Goal: Task Accomplishment & Management: Use online tool/utility

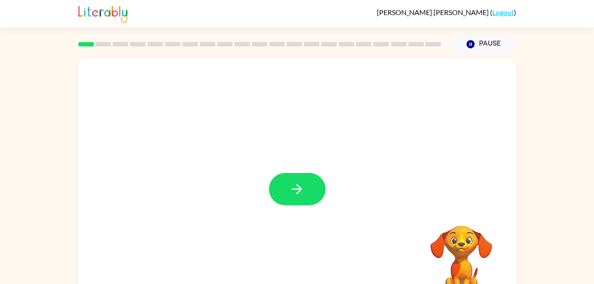
click at [325, 173] on div at bounding box center [297, 189] width 57 height 32
click at [318, 198] on button "button" at bounding box center [297, 189] width 57 height 32
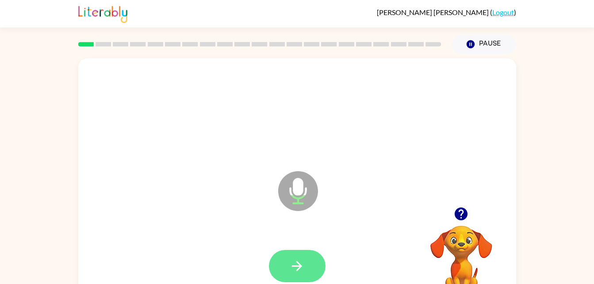
click at [309, 270] on button "button" at bounding box center [297, 266] width 57 height 32
click at [306, 262] on button "button" at bounding box center [297, 266] width 57 height 32
click at [306, 267] on button "button" at bounding box center [297, 266] width 57 height 32
click at [302, 270] on icon "button" at bounding box center [296, 265] width 15 height 15
click at [295, 257] on button "button" at bounding box center [297, 266] width 57 height 32
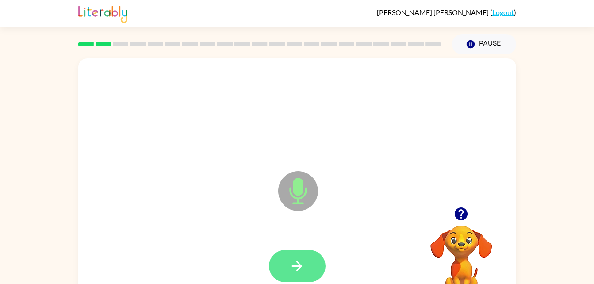
click at [308, 276] on button "button" at bounding box center [297, 266] width 57 height 32
click at [137, 164] on div "Microphone The Microphone is here when it is your turn to talk" at bounding box center [276, 169] width 378 height 32
click at [294, 275] on button "button" at bounding box center [297, 266] width 57 height 32
click at [299, 273] on icon "button" at bounding box center [296, 265] width 15 height 15
click at [312, 277] on button "button" at bounding box center [297, 266] width 57 height 32
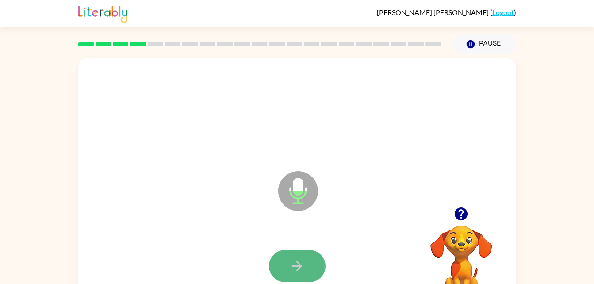
click at [313, 275] on button "button" at bounding box center [297, 266] width 57 height 32
click at [306, 266] on button "button" at bounding box center [297, 266] width 57 height 32
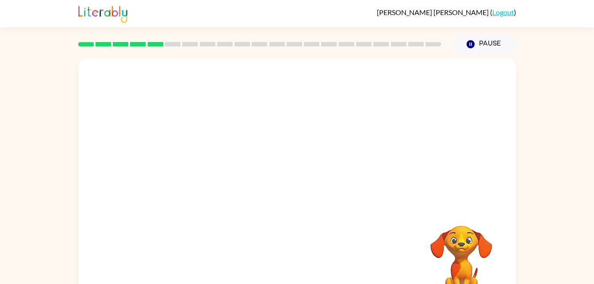
click at [303, 24] on div "Landon Lopez ( Logout )" at bounding box center [297, 13] width 438 height 27
click at [320, 185] on div at bounding box center [297, 132] width 438 height 149
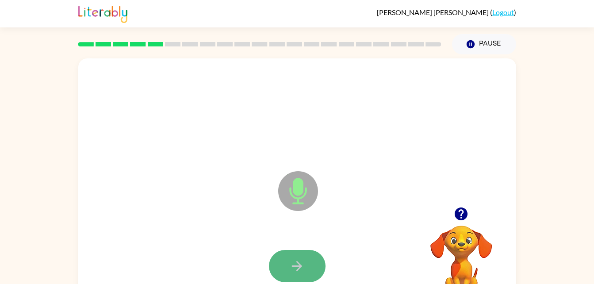
click at [307, 270] on button "button" at bounding box center [297, 266] width 57 height 32
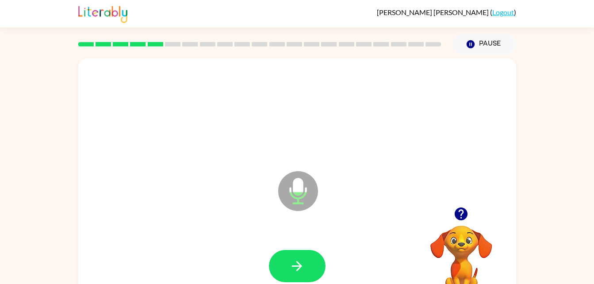
click at [274, 269] on button "button" at bounding box center [297, 266] width 57 height 32
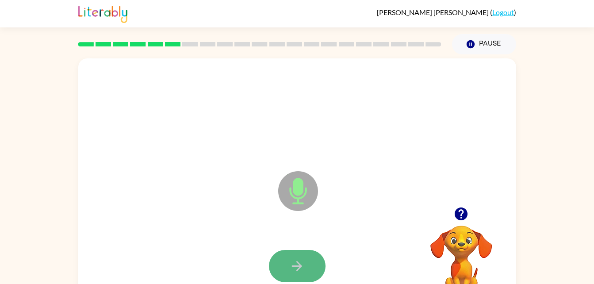
click at [307, 266] on button "button" at bounding box center [297, 266] width 57 height 32
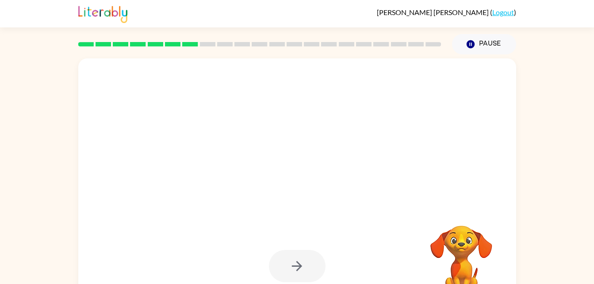
click at [308, 264] on div at bounding box center [297, 266] width 57 height 32
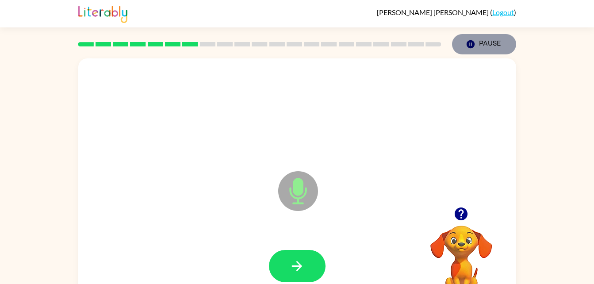
click at [497, 43] on button "Pause Pause" at bounding box center [484, 44] width 64 height 20
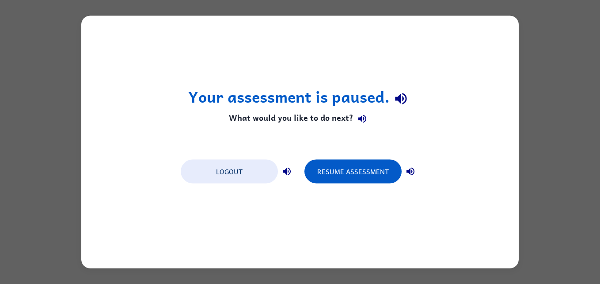
click at [543, 96] on div "Your assessment is paused. What would you like to do next? Logout Resume Assess…" at bounding box center [300, 142] width 600 height 284
click at [287, 170] on icon "button" at bounding box center [287, 171] width 11 height 11
click at [413, 173] on icon "button" at bounding box center [410, 171] width 11 height 11
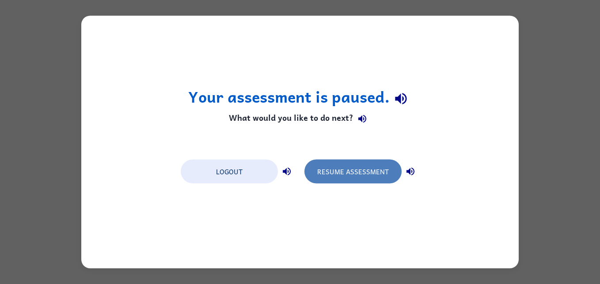
click at [341, 179] on button "Resume Assessment" at bounding box center [353, 172] width 97 height 24
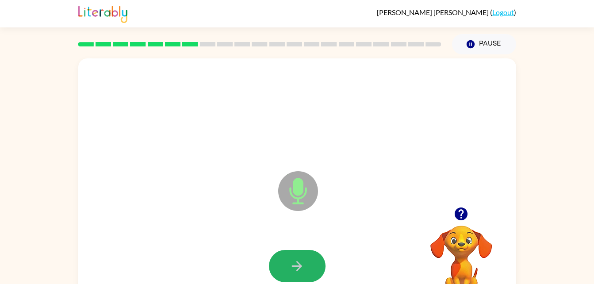
click at [306, 262] on button "button" at bounding box center [297, 266] width 57 height 32
click at [300, 269] on icon "button" at bounding box center [296, 265] width 15 height 15
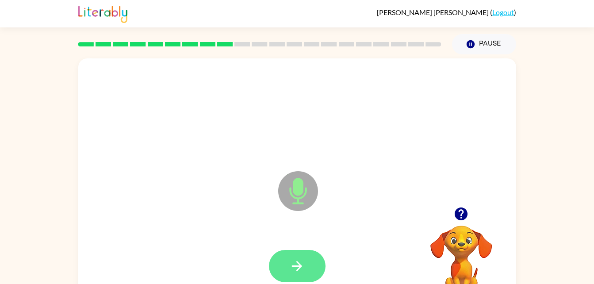
click at [308, 268] on button "button" at bounding box center [297, 266] width 57 height 32
click at [296, 266] on icon "button" at bounding box center [297, 266] width 10 height 10
click at [293, 275] on button "button" at bounding box center [297, 266] width 57 height 32
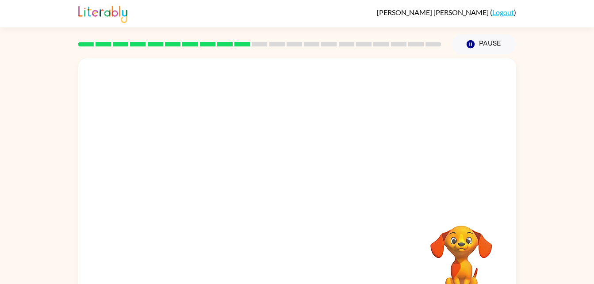
click at [338, 157] on div at bounding box center [276, 169] width 378 height 32
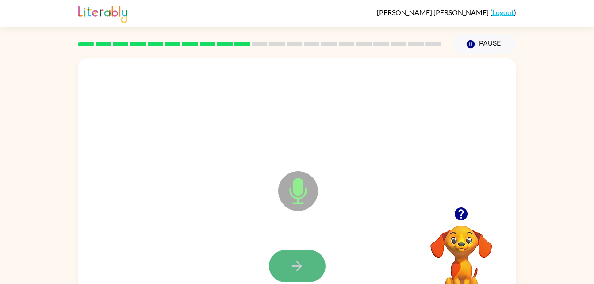
click at [310, 262] on button "button" at bounding box center [297, 266] width 57 height 32
drag, startPoint x: 302, startPoint y: 252, endPoint x: 303, endPoint y: 257, distance: 5.0
click at [303, 257] on div at bounding box center [297, 266] width 57 height 32
click at [310, 261] on button "button" at bounding box center [297, 266] width 57 height 32
click at [306, 266] on button "button" at bounding box center [297, 266] width 57 height 32
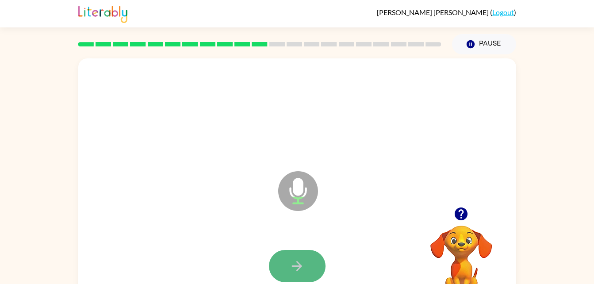
drag, startPoint x: 306, startPoint y: 266, endPoint x: 298, endPoint y: 266, distance: 8.0
click at [298, 266] on icon "button" at bounding box center [297, 266] width 10 height 10
click at [295, 273] on icon "button" at bounding box center [296, 265] width 15 height 15
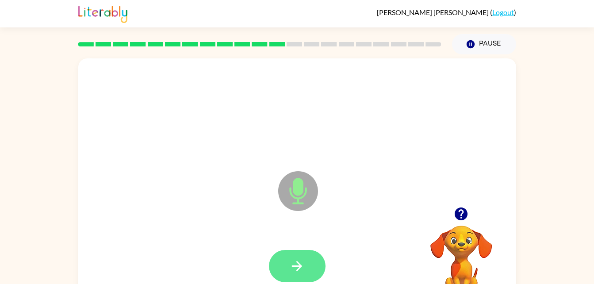
click at [313, 272] on button "button" at bounding box center [297, 266] width 57 height 32
click at [305, 271] on button "button" at bounding box center [297, 266] width 57 height 32
click at [316, 273] on button "button" at bounding box center [297, 266] width 57 height 32
click at [317, 264] on button "button" at bounding box center [297, 266] width 57 height 32
click at [297, 271] on icon "button" at bounding box center [296, 265] width 15 height 15
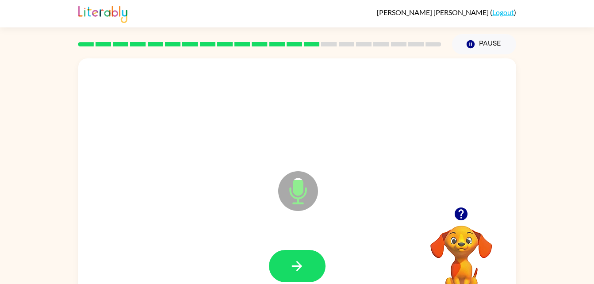
click at [297, 271] on icon "button" at bounding box center [296, 265] width 15 height 15
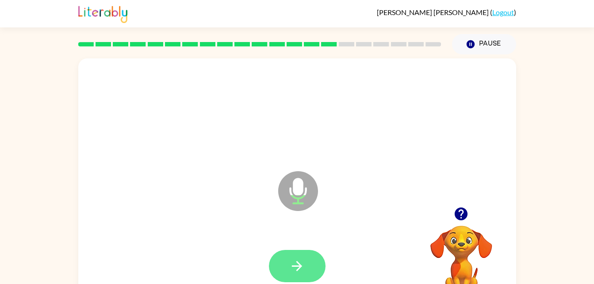
click at [282, 267] on button "button" at bounding box center [297, 266] width 57 height 32
click at [306, 274] on button "button" at bounding box center [297, 266] width 57 height 32
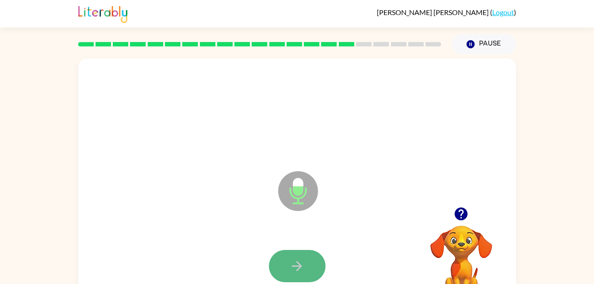
drag, startPoint x: 306, startPoint y: 274, endPoint x: 298, endPoint y: 273, distance: 7.2
drag, startPoint x: 298, startPoint y: 273, endPoint x: 307, endPoint y: 253, distance: 21.2
click at [283, 267] on button "button" at bounding box center [297, 266] width 57 height 32
click at [300, 268] on icon "button" at bounding box center [297, 266] width 10 height 10
click at [303, 268] on icon "button" at bounding box center [296, 265] width 15 height 15
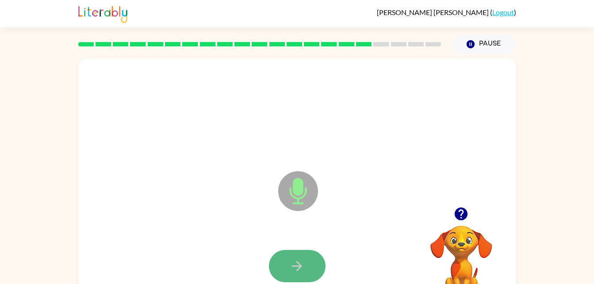
click at [317, 272] on button "button" at bounding box center [297, 266] width 57 height 32
click at [304, 283] on div at bounding box center [297, 266] width 420 height 73
click at [304, 279] on button "button" at bounding box center [297, 266] width 57 height 32
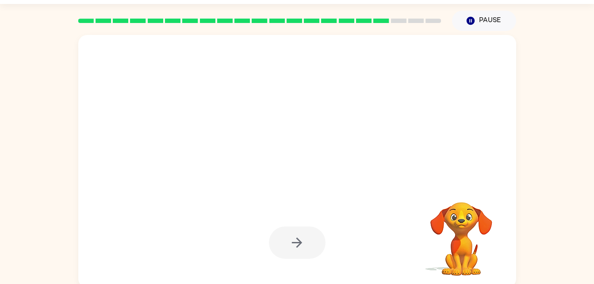
scroll to position [27, 0]
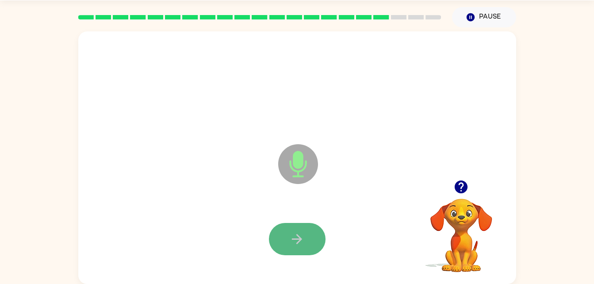
click at [304, 247] on button "button" at bounding box center [297, 239] width 57 height 32
click at [306, 247] on button "button" at bounding box center [297, 239] width 57 height 32
click at [306, 245] on button "button" at bounding box center [297, 239] width 57 height 32
click at [156, 71] on div at bounding box center [297, 85] width 420 height 73
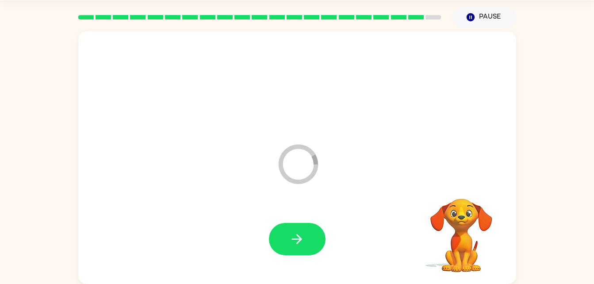
scroll to position [11, 0]
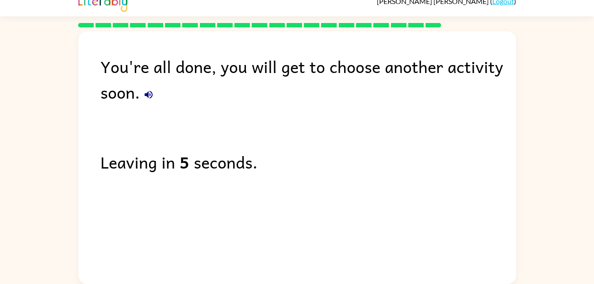
click at [305, 97] on div "You're all done, you will get to choose another activity soon." at bounding box center [308, 79] width 416 height 51
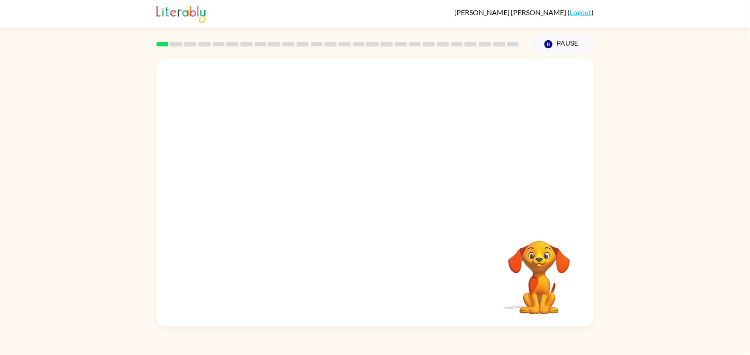
click at [713, 229] on div "Your browser must support playing .mp4 files to use Literably. Please try using…" at bounding box center [375, 189] width 750 height 271
click at [376, 189] on icon "button" at bounding box center [374, 196] width 15 height 15
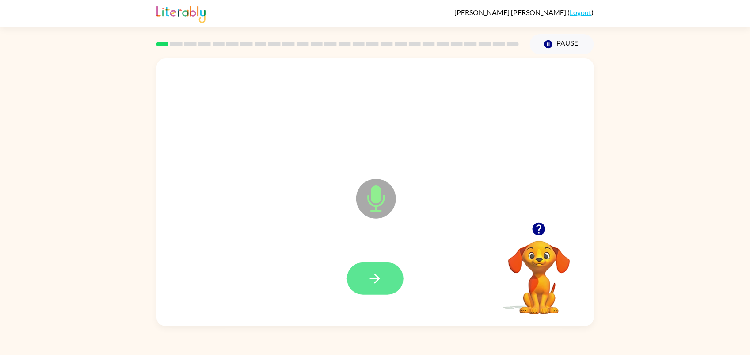
click at [385, 272] on button "button" at bounding box center [375, 278] width 57 height 32
drag, startPoint x: 373, startPoint y: 285, endPoint x: 365, endPoint y: 279, distance: 10.1
click at [365, 279] on button "button" at bounding box center [375, 278] width 57 height 32
click at [385, 274] on button "button" at bounding box center [375, 278] width 57 height 32
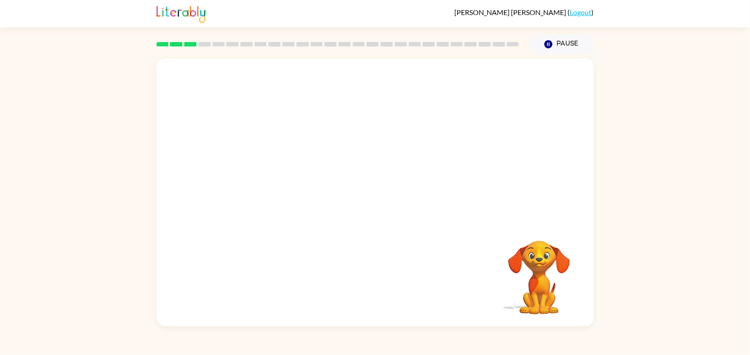
click at [491, 249] on div "Your browser must support playing .mp4 files to use Literably. Please try using…" at bounding box center [376, 192] width 438 height 268
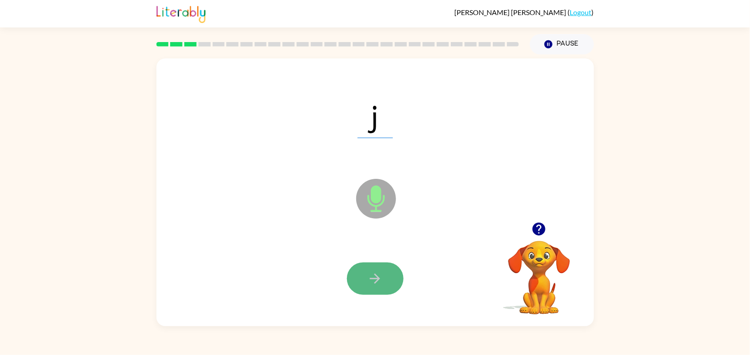
click at [368, 272] on icon "button" at bounding box center [374, 278] width 15 height 15
click at [377, 269] on button "button" at bounding box center [375, 278] width 57 height 32
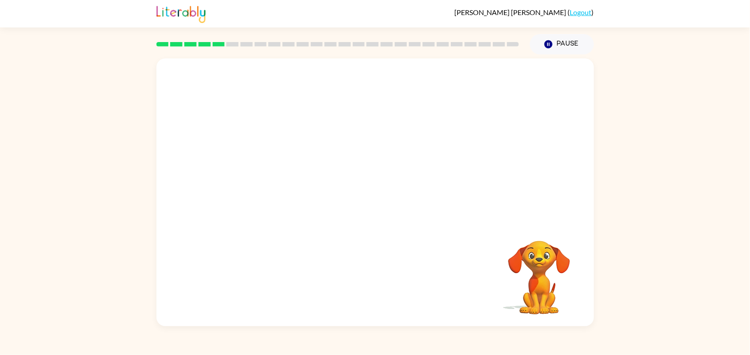
drag, startPoint x: 597, startPoint y: 279, endPoint x: 544, endPoint y: 264, distance: 55.3
click at [544, 264] on div "Your browser must support playing .mp4 files to use Literably. Please try using…" at bounding box center [375, 189] width 750 height 271
click at [501, 249] on video "Your browser must support playing .mp4 files to use Literably. Please try using…" at bounding box center [539, 271] width 88 height 88
drag, startPoint x: 534, startPoint y: 254, endPoint x: 474, endPoint y: 190, distance: 87.3
click at [474, 190] on div "Your browser must support playing .mp4 files to use Literably. Please try using…" at bounding box center [376, 192] width 438 height 268
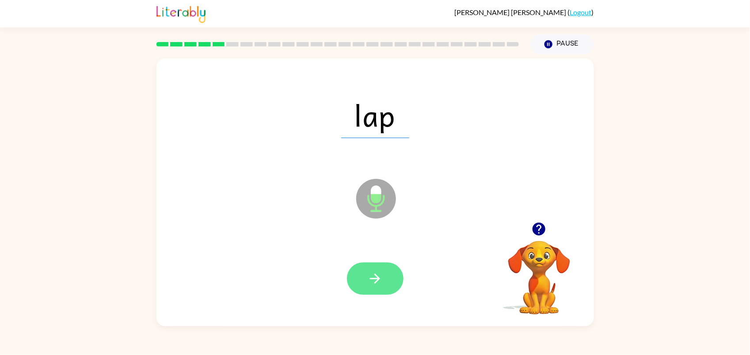
click at [387, 265] on button "button" at bounding box center [375, 278] width 57 height 32
click at [389, 281] on button "button" at bounding box center [375, 278] width 57 height 32
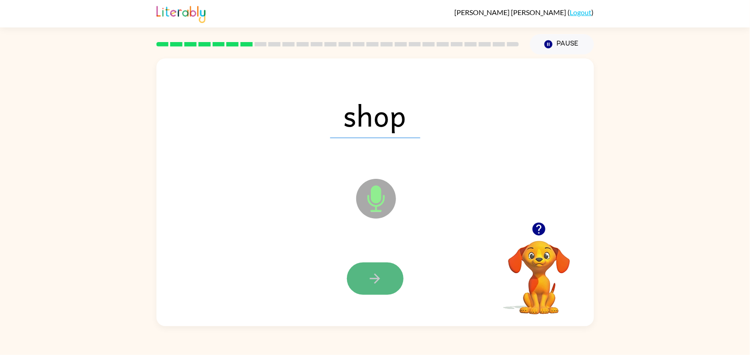
click at [387, 291] on button "button" at bounding box center [375, 278] width 57 height 32
click at [387, 268] on button "button" at bounding box center [375, 278] width 57 height 32
click at [375, 279] on icon "button" at bounding box center [375, 278] width 10 height 10
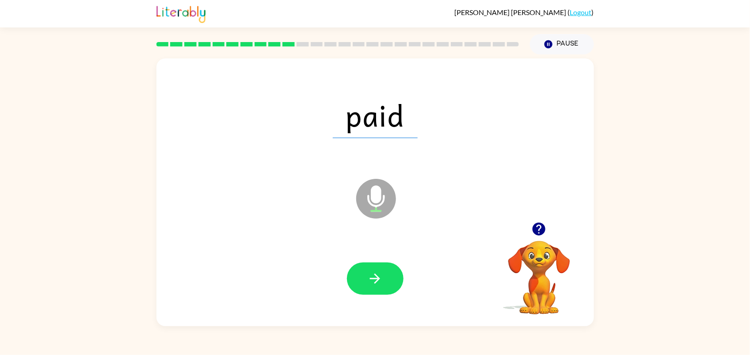
click at [378, 246] on div at bounding box center [375, 278] width 420 height 77
click at [402, 265] on div at bounding box center [375, 278] width 57 height 32
click at [377, 288] on button "button" at bounding box center [375, 278] width 57 height 32
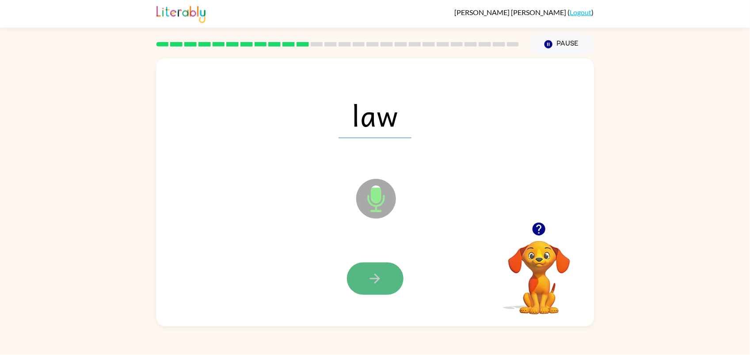
click at [369, 279] on icon "button" at bounding box center [374, 278] width 15 height 15
click at [354, 286] on button "button" at bounding box center [375, 278] width 57 height 32
click at [384, 181] on icon at bounding box center [376, 199] width 40 height 40
click at [374, 282] on icon "button" at bounding box center [374, 278] width 15 height 15
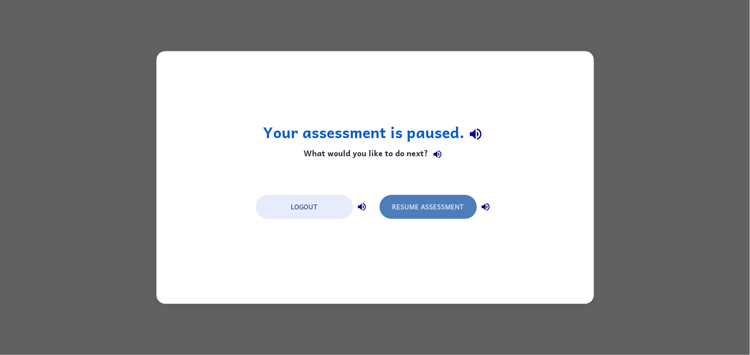
click at [474, 206] on button "Resume Assessment" at bounding box center [428, 207] width 97 height 24
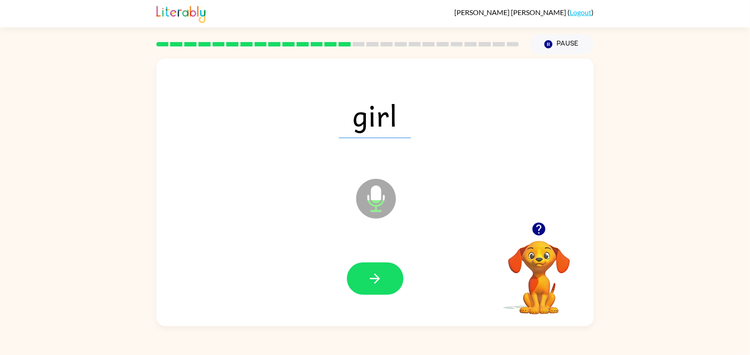
click at [344, 287] on div at bounding box center [375, 278] width 420 height 77
click at [378, 278] on icon "button" at bounding box center [375, 278] width 10 height 10
click at [409, 323] on div "focus Microphone The Microphone is here when it is your turn to talk" at bounding box center [376, 192] width 438 height 268
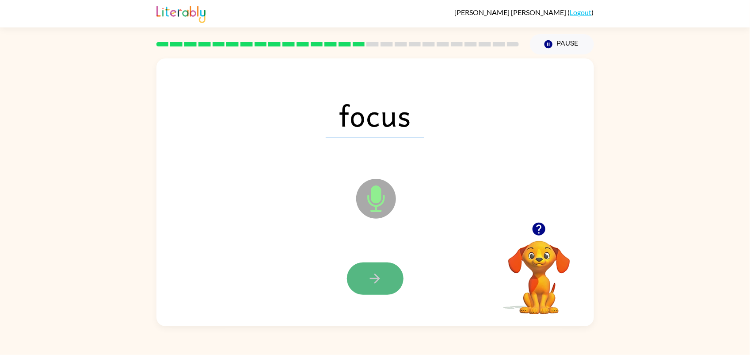
click at [368, 266] on button "button" at bounding box center [375, 278] width 57 height 32
click at [386, 275] on button "button" at bounding box center [375, 278] width 57 height 32
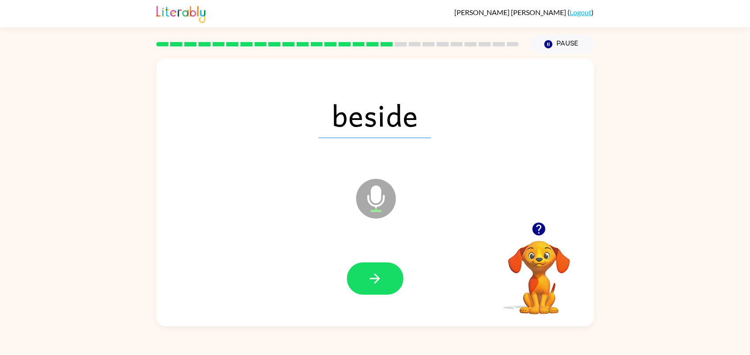
click at [335, 110] on span "beside" at bounding box center [375, 115] width 113 height 46
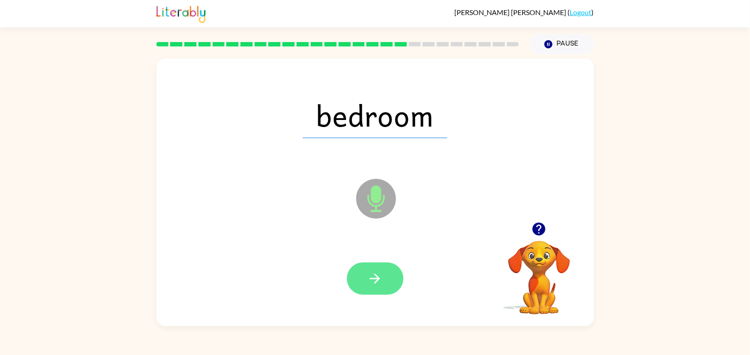
click at [374, 281] on icon "button" at bounding box center [374, 278] width 15 height 15
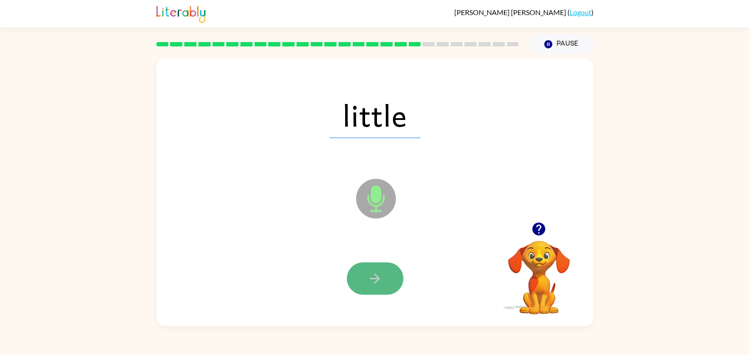
click at [369, 275] on icon "button" at bounding box center [374, 278] width 15 height 15
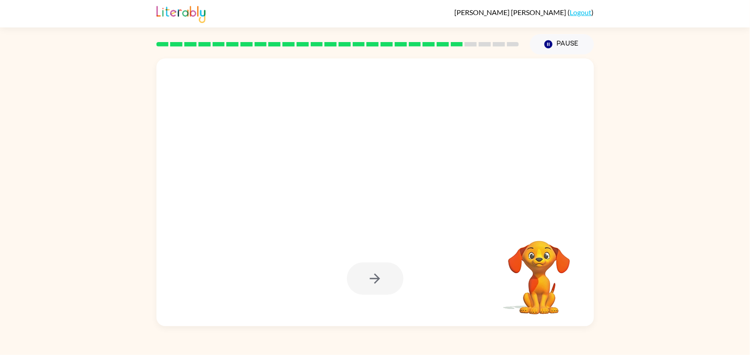
drag, startPoint x: 463, startPoint y: 310, endPoint x: 501, endPoint y: 335, distance: 45.1
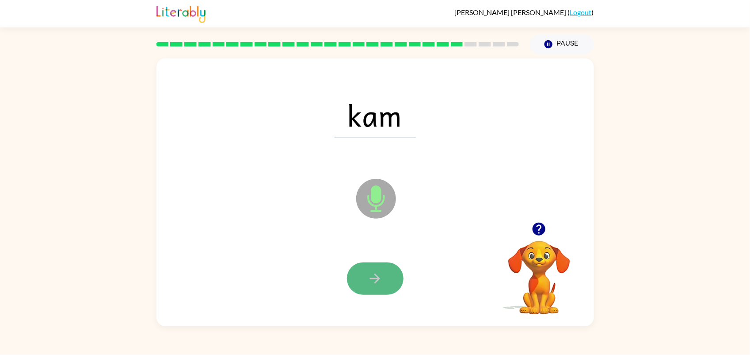
click at [369, 275] on icon "button" at bounding box center [374, 278] width 15 height 15
click at [383, 267] on button "button" at bounding box center [375, 278] width 57 height 32
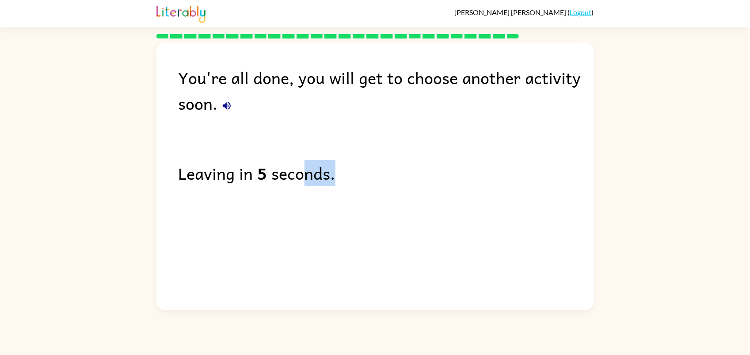
drag, startPoint x: 370, startPoint y: 195, endPoint x: 292, endPoint y: 315, distance: 143.2
click at [292, 315] on div "[PERSON_NAME] ( Logout ) You're all done, you will get to choose another activi…" at bounding box center [375, 177] width 750 height 355
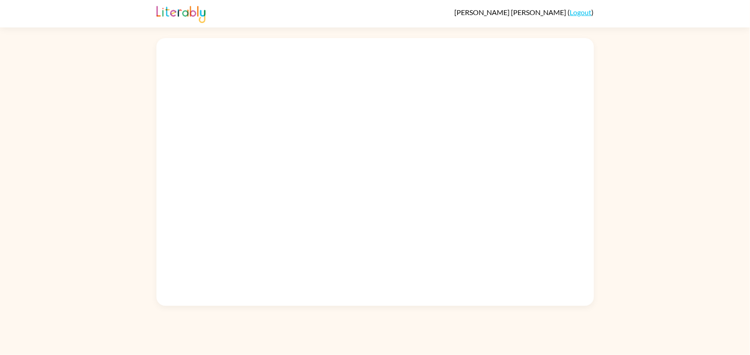
click at [673, 145] on div at bounding box center [375, 169] width 750 height 271
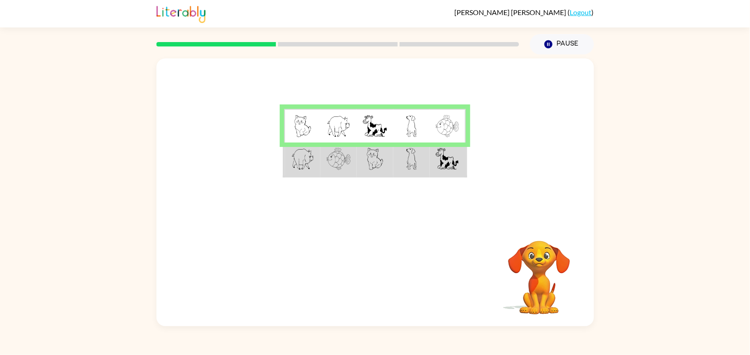
click at [390, 197] on div at bounding box center [376, 140] width 438 height 164
click at [432, 160] on td at bounding box center [448, 159] width 36 height 34
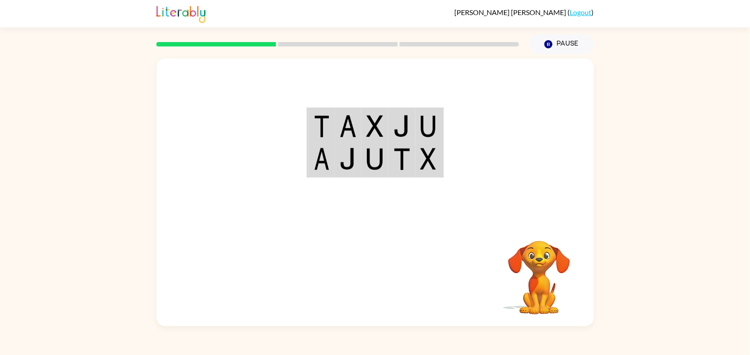
click at [346, 249] on div "Your browser must support playing .mp4 files to use Literably. Please try using…" at bounding box center [376, 275] width 438 height 99
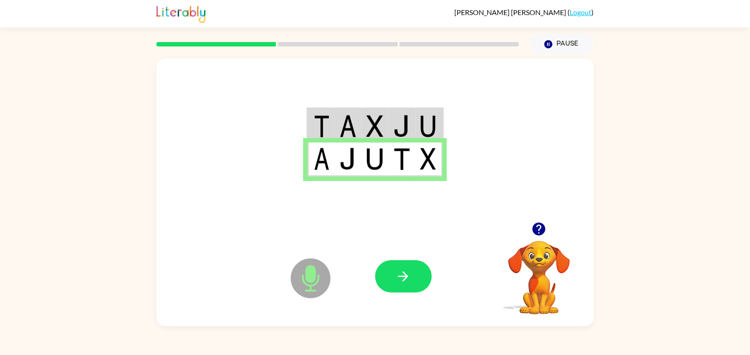
click at [412, 121] on td at bounding box center [402, 126] width 27 height 34
click at [416, 124] on td at bounding box center [429, 126] width 27 height 34
click at [405, 120] on img at bounding box center [402, 126] width 17 height 22
click at [365, 154] on td at bounding box center [375, 159] width 27 height 34
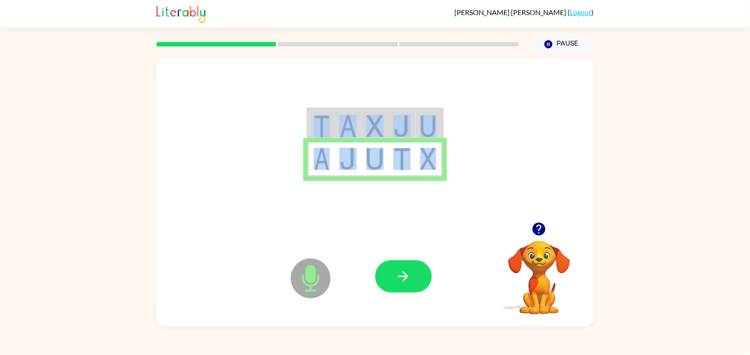
click at [365, 154] on td at bounding box center [375, 159] width 27 height 34
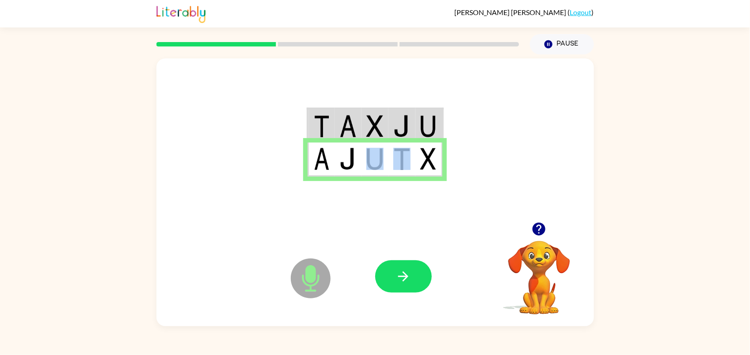
click at [370, 154] on td at bounding box center [375, 159] width 27 height 34
drag, startPoint x: 370, startPoint y: 154, endPoint x: 405, endPoint y: 98, distance: 66.6
click at [405, 98] on div at bounding box center [376, 140] width 438 height 164
click at [412, 111] on td at bounding box center [402, 126] width 27 height 34
click at [363, 105] on div at bounding box center [376, 140] width 438 height 164
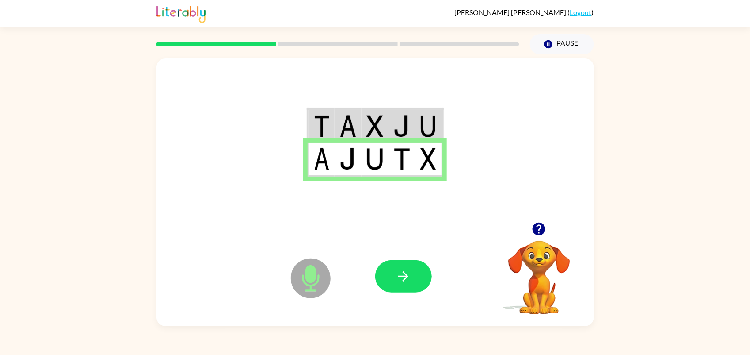
click at [435, 131] on img at bounding box center [428, 126] width 16 height 22
click at [429, 131] on img at bounding box center [428, 126] width 16 height 22
click at [436, 134] on img at bounding box center [428, 126] width 16 height 22
click at [425, 125] on img at bounding box center [428, 126] width 16 height 22
click at [437, 149] on td at bounding box center [429, 159] width 27 height 34
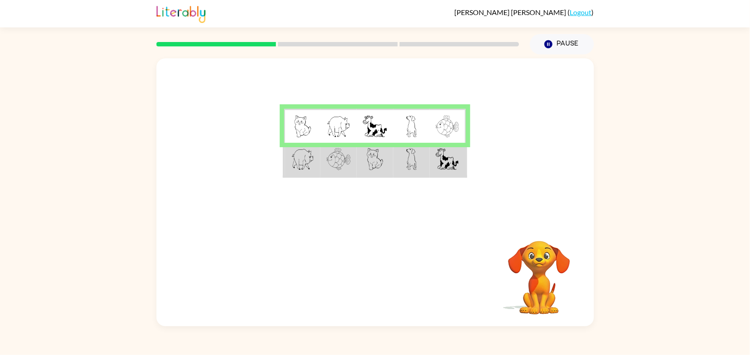
click at [442, 161] on img at bounding box center [447, 159] width 23 height 22
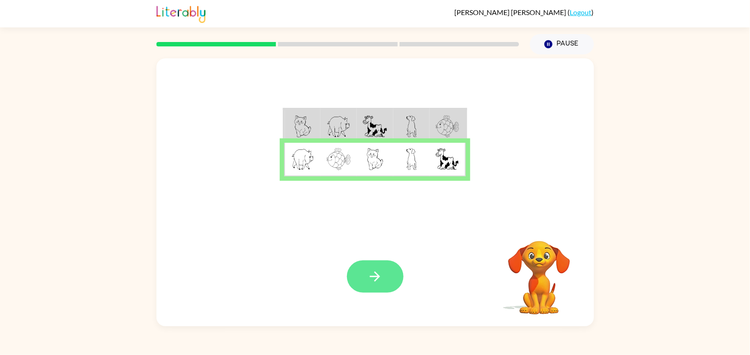
click at [385, 271] on button "button" at bounding box center [375, 276] width 57 height 32
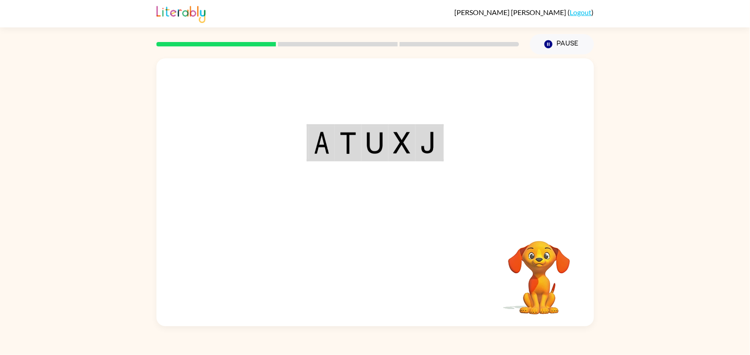
click at [386, 201] on div at bounding box center [376, 140] width 438 height 164
drag, startPoint x: 386, startPoint y: 201, endPoint x: 446, endPoint y: 174, distance: 65.7
click at [446, 174] on div at bounding box center [376, 140] width 438 height 164
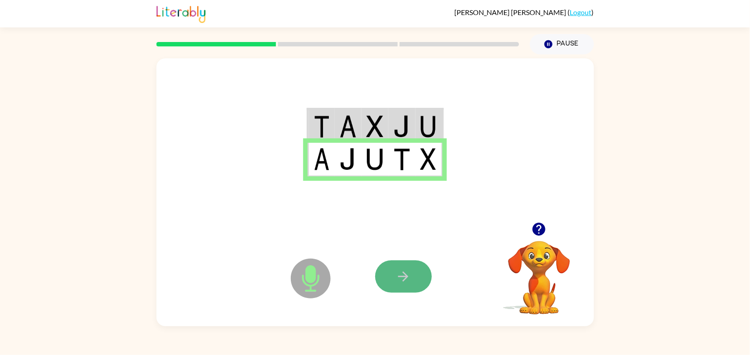
click at [413, 272] on button "button" at bounding box center [403, 276] width 57 height 32
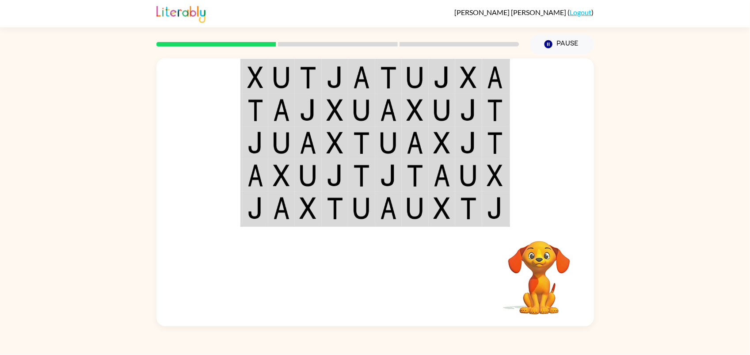
click at [409, 255] on div at bounding box center [440, 276] width 130 height 99
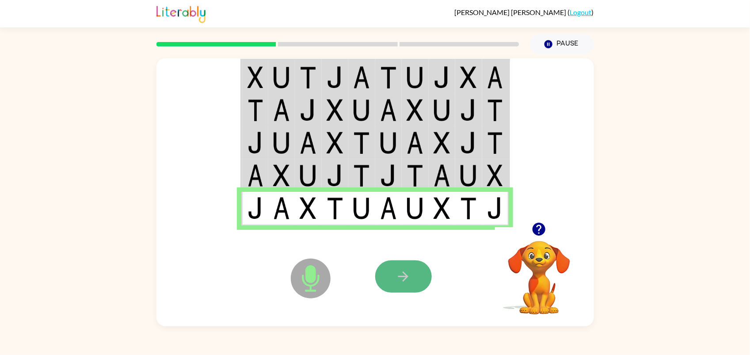
click at [403, 284] on icon "button" at bounding box center [403, 276] width 15 height 15
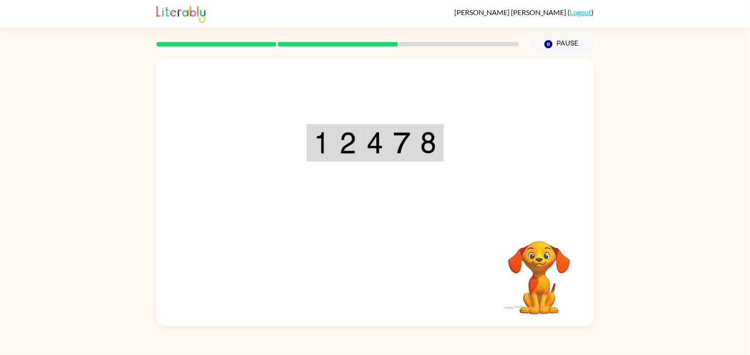
click at [413, 142] on td at bounding box center [402, 142] width 27 height 35
click at [382, 130] on td at bounding box center [375, 142] width 27 height 35
click at [535, 267] on video "Your browser must support playing .mp4 files to use Literably. Please try using…" at bounding box center [539, 271] width 88 height 88
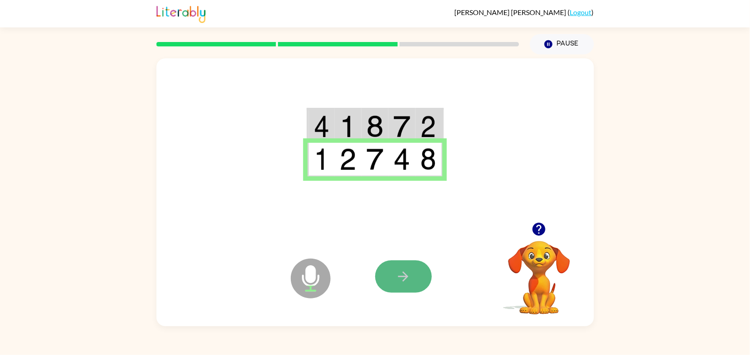
click at [402, 264] on button "button" at bounding box center [403, 276] width 57 height 32
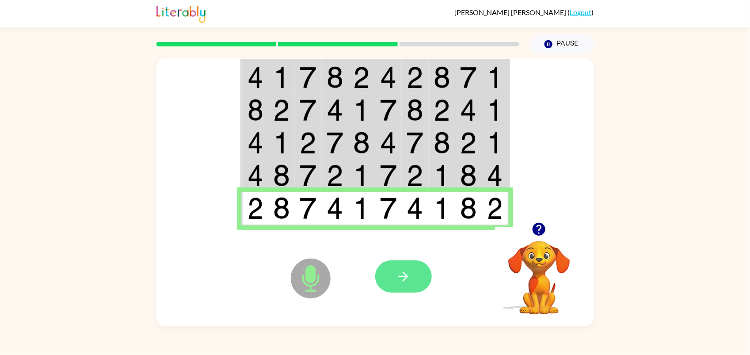
click at [408, 283] on icon "button" at bounding box center [403, 276] width 15 height 15
